Goal: Information Seeking & Learning: Find specific fact

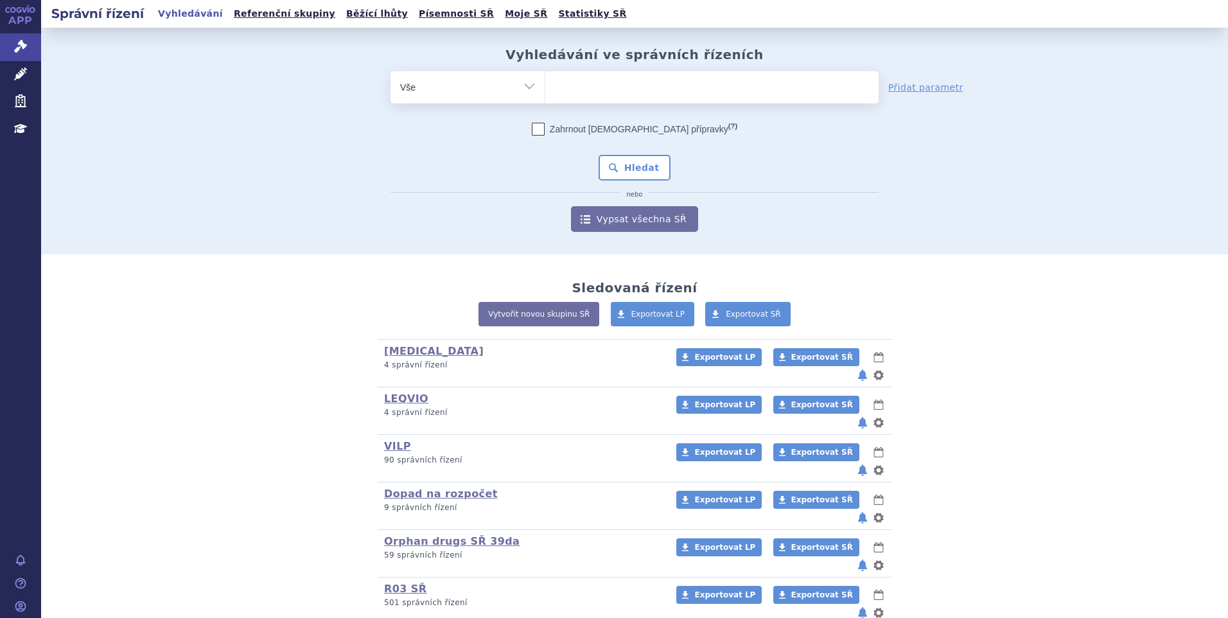
click at [575, 97] on ul at bounding box center [711, 84] width 333 height 27
click at [545, 97] on select at bounding box center [545, 87] width 1 height 32
paste input "SUKLS173174/2023"
type input "SUKLS173174/2023"
select select "SUKLS173174/2023"
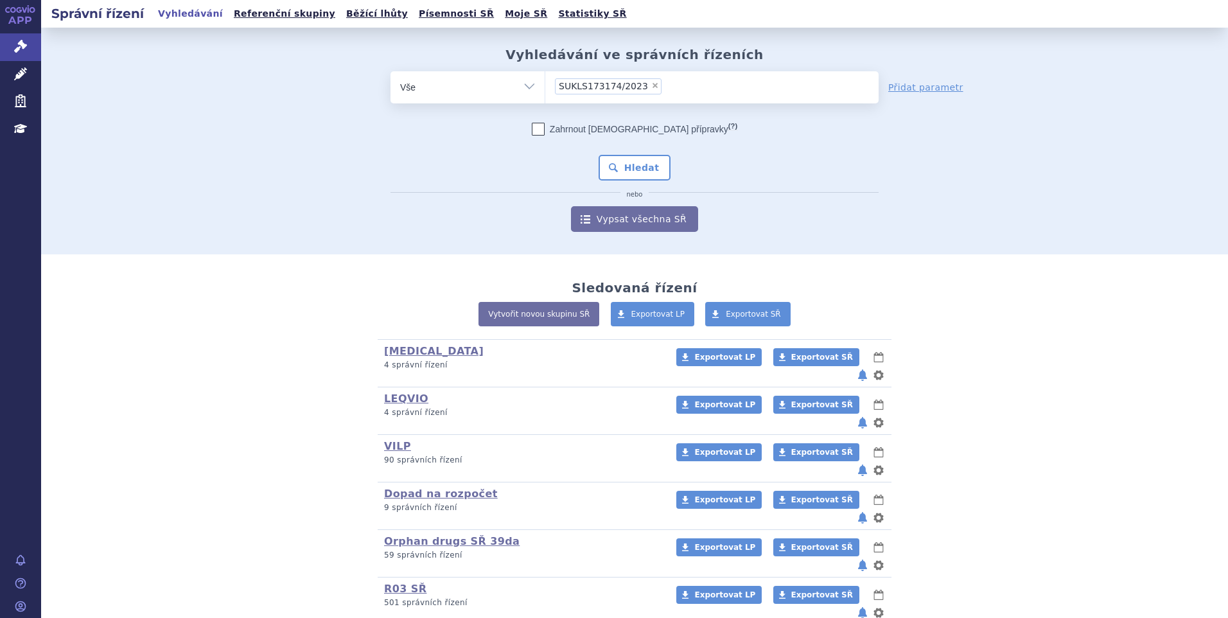
drag, startPoint x: 618, startPoint y: 158, endPoint x: 623, endPoint y: 153, distance: 6.8
click at [621, 155] on button "Hledat" at bounding box center [635, 168] width 73 height 26
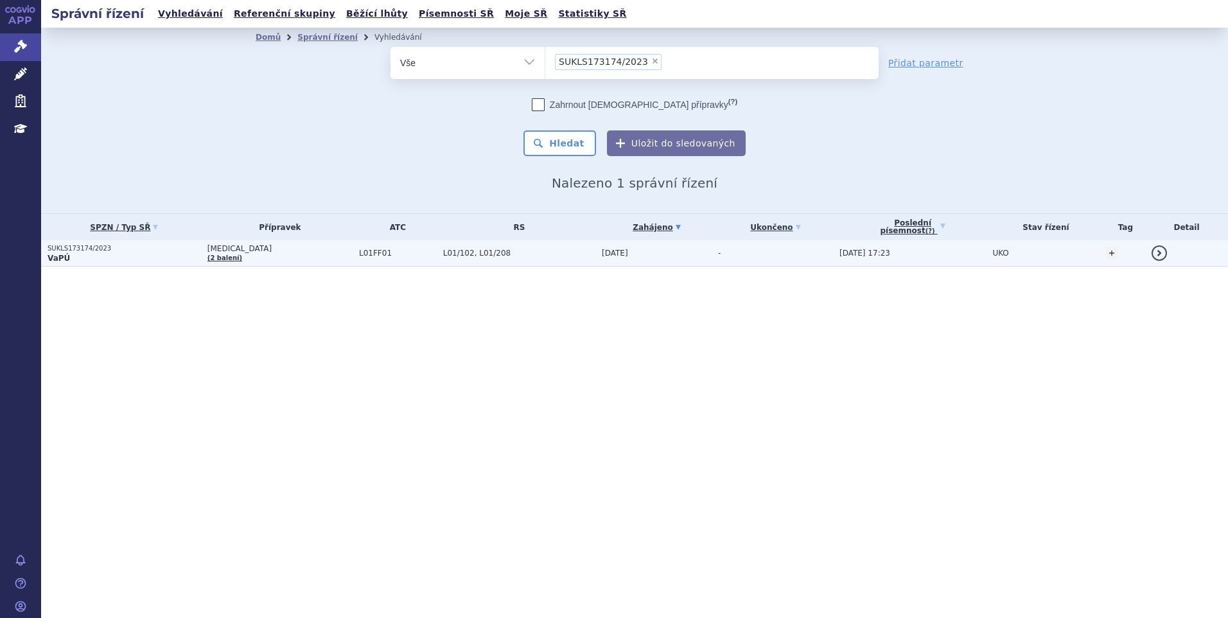
click at [139, 258] on p "VaPÚ" at bounding box center [125, 258] width 154 height 10
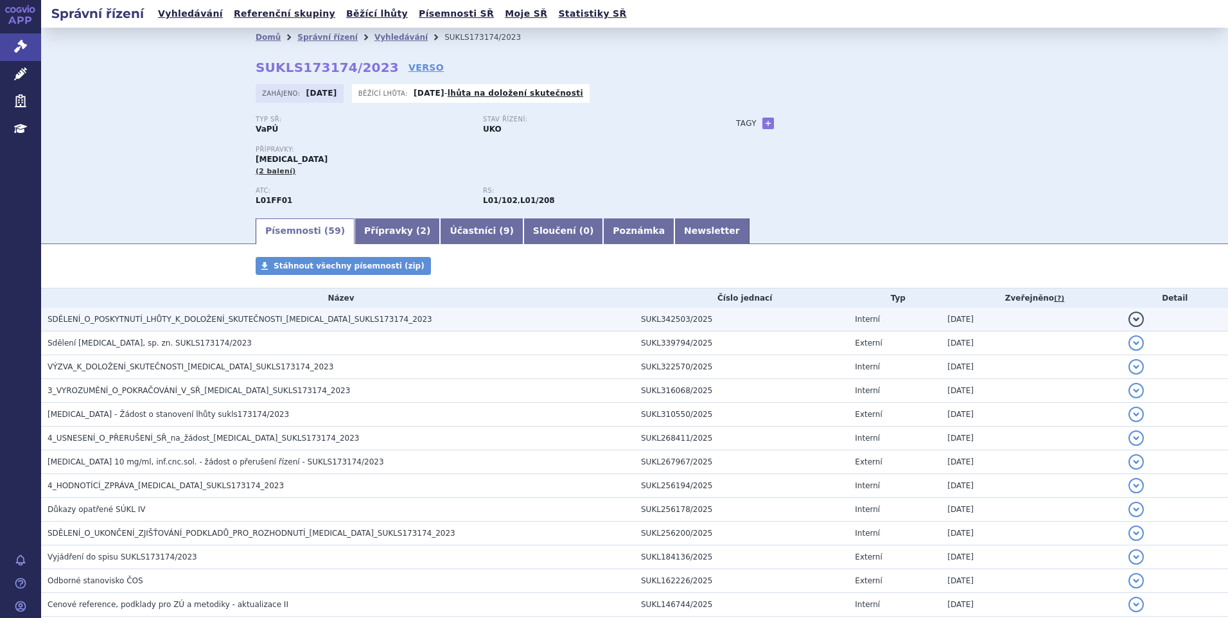
click at [206, 324] on h3 "SDĚLENÍ_O_POSKYTNUTÍ_LHŮTY_K_DOLOŽENÍ_SKUTEČNOSTI_[MEDICAL_DATA]_SUKLS173174_20…" at bounding box center [341, 319] width 587 height 13
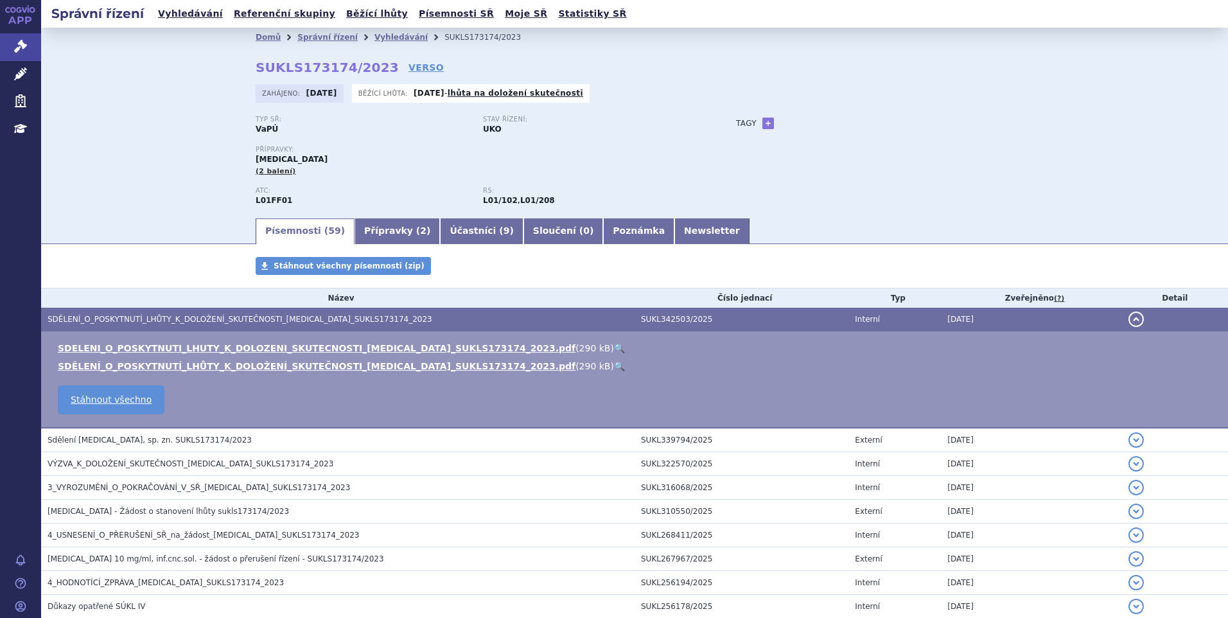
click at [614, 346] on link "🔍" at bounding box center [619, 348] width 11 height 10
drag, startPoint x: 251, startPoint y: 66, endPoint x: 371, endPoint y: 65, distance: 119.5
click at [371, 65] on strong "SUKLS173174/2023" at bounding box center [327, 67] width 143 height 15
copy strong "SUKLS173174/2023"
